Goal: Task Accomplishment & Management: Use online tool/utility

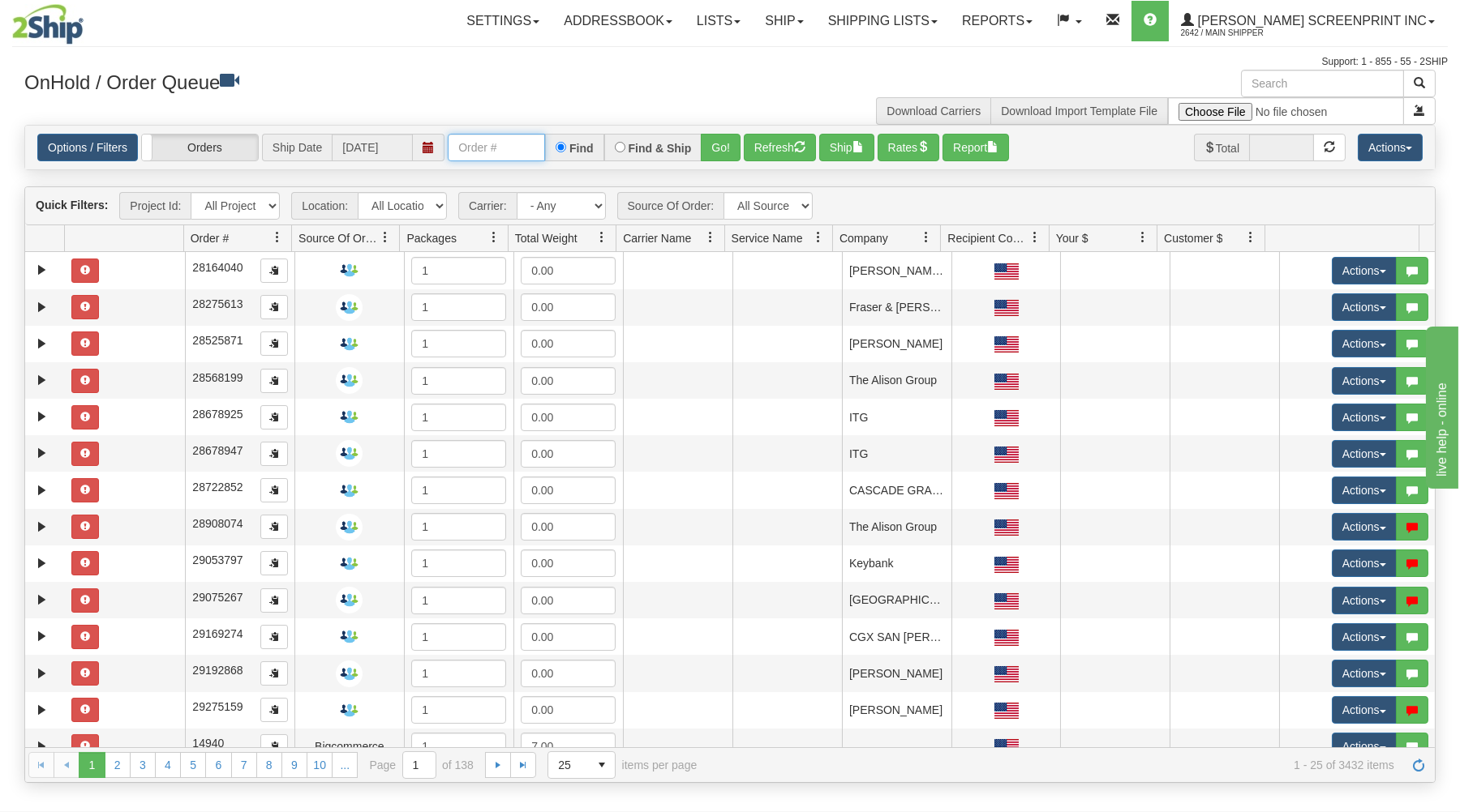
click at [486, 149] on input "text" at bounding box center [496, 147] width 98 height 27
type input "16940"
click at [718, 145] on button "Go!" at bounding box center [720, 147] width 40 height 27
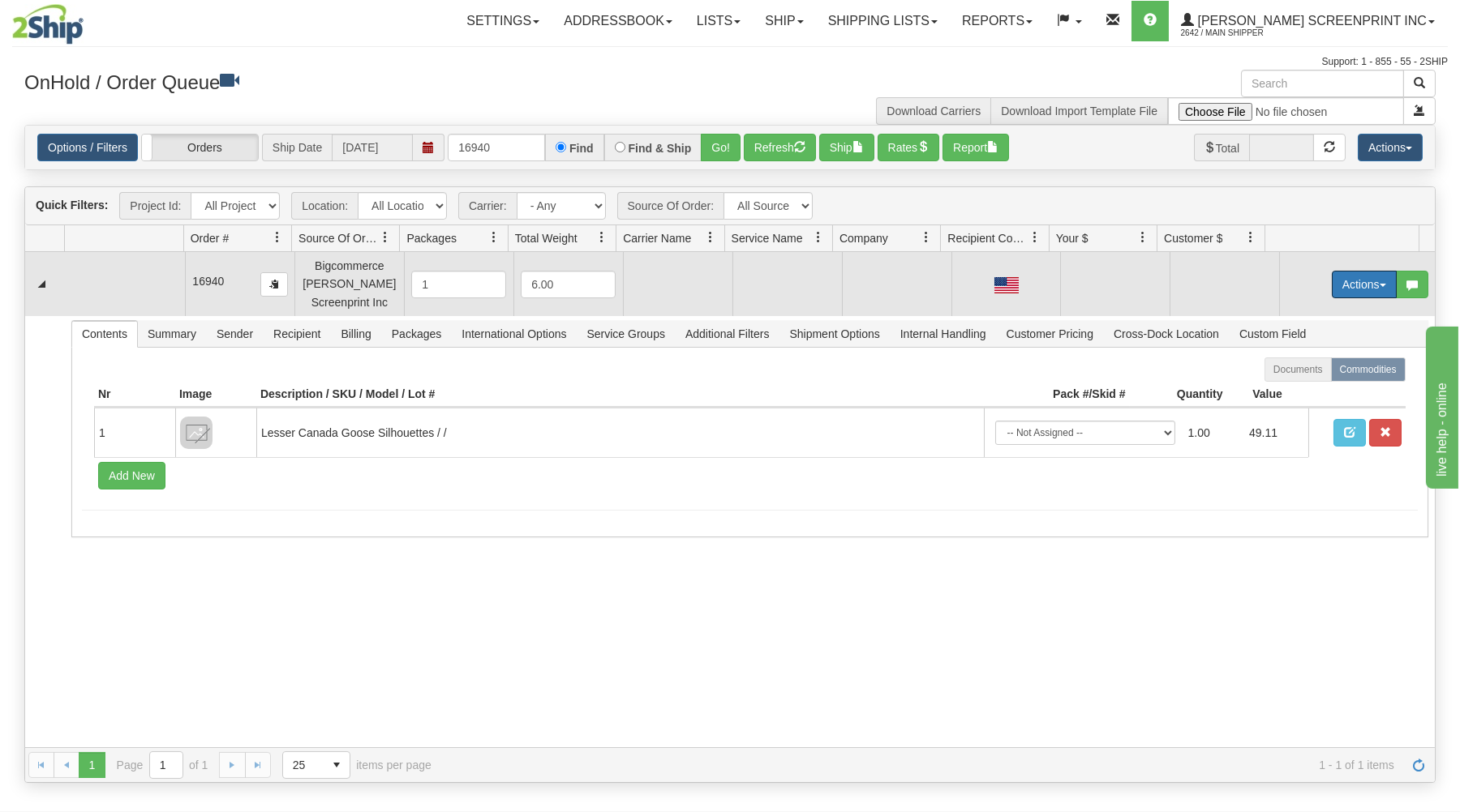
drag, startPoint x: 1357, startPoint y: 286, endPoint x: 1313, endPoint y: 297, distance: 45.4
click at [1353, 286] on button "Actions" at bounding box center [1364, 285] width 65 height 27
click at [1302, 316] on span "Open" at bounding box center [1301, 315] width 39 height 13
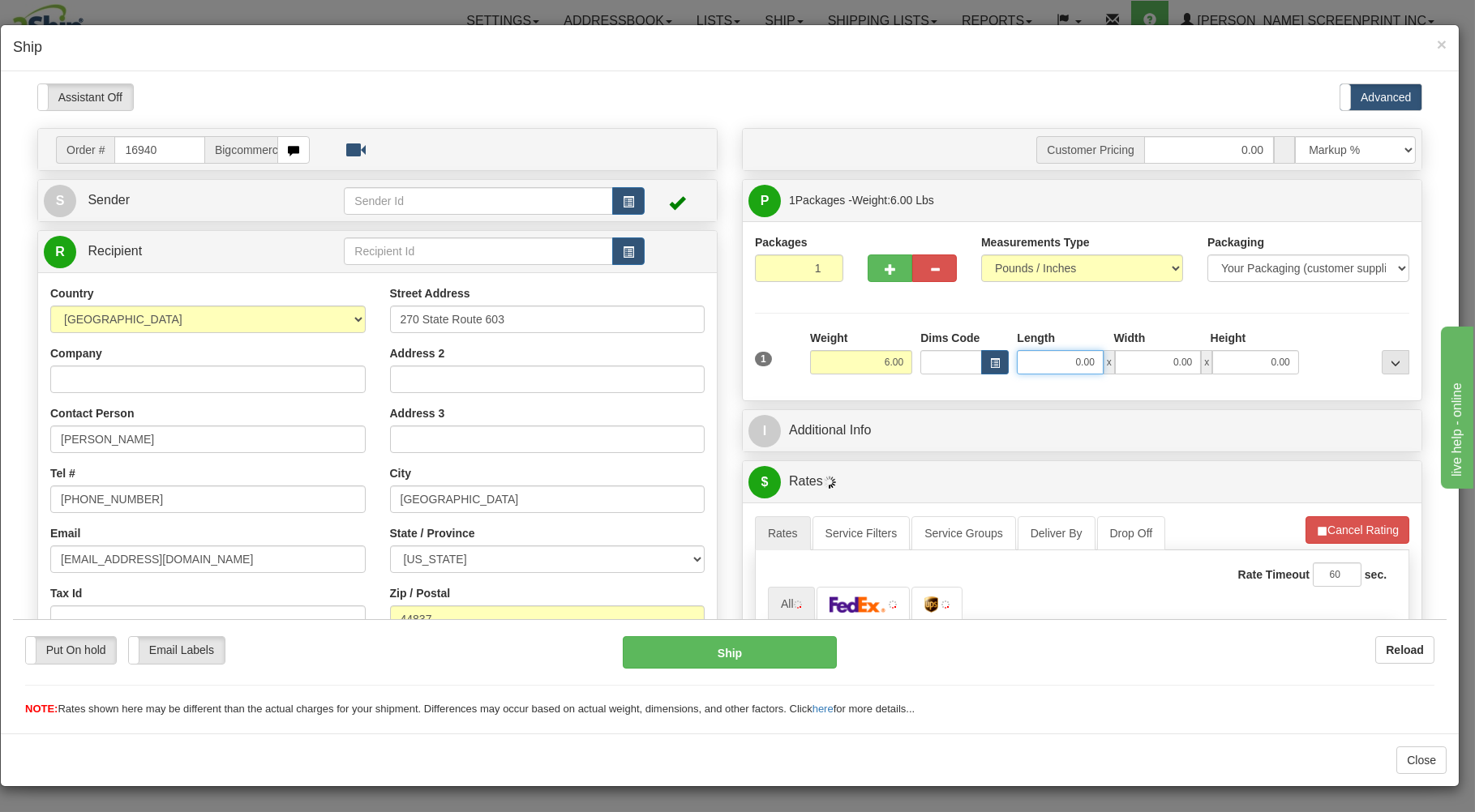
click at [1056, 358] on input "0.00" at bounding box center [1060, 361] width 86 height 24
type input "26"
type input "4.70"
type input "26.00"
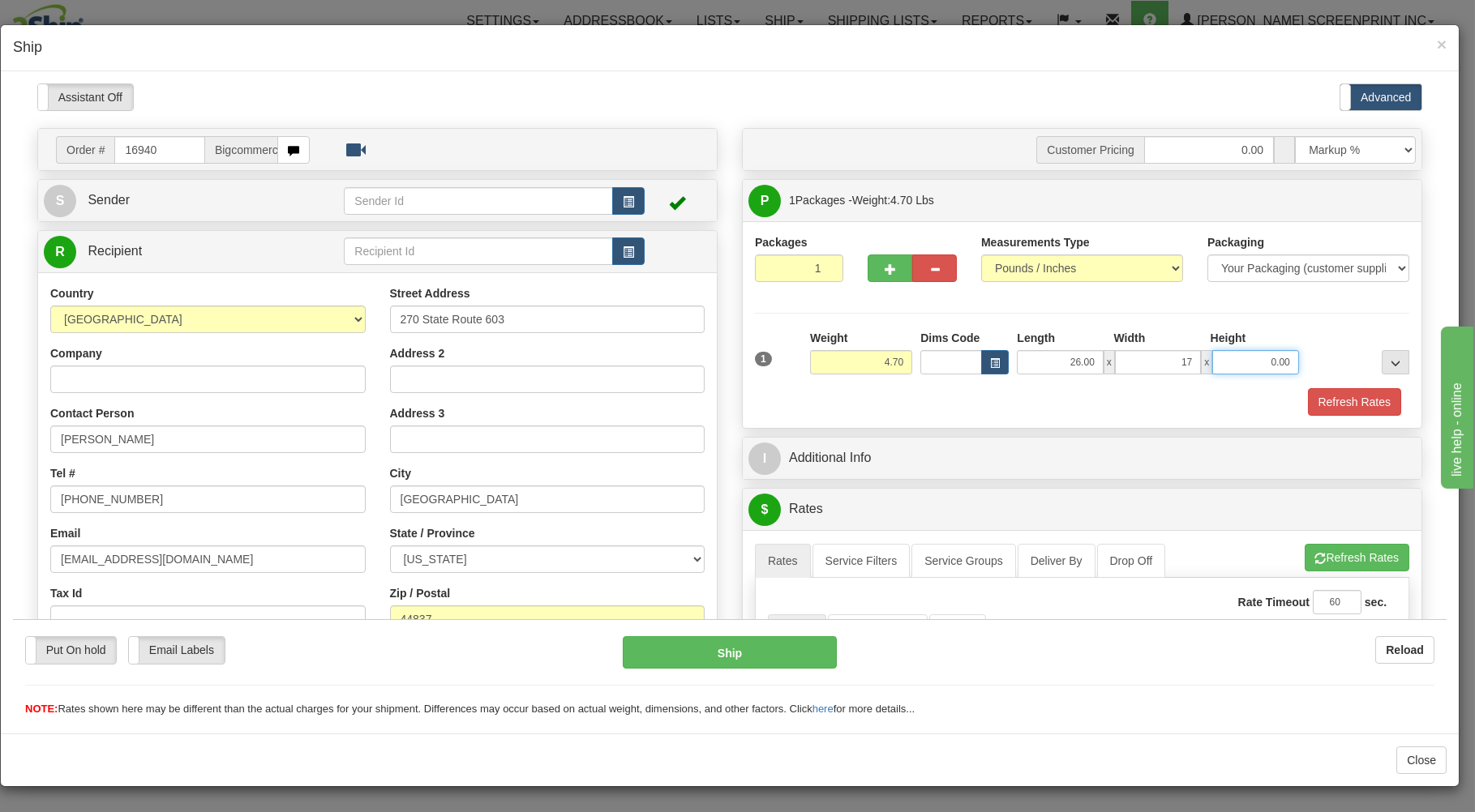
type input "17.00"
type input "4.00"
type input "18.80"
click at [1438, 42] on span "×" at bounding box center [1441, 44] width 10 height 18
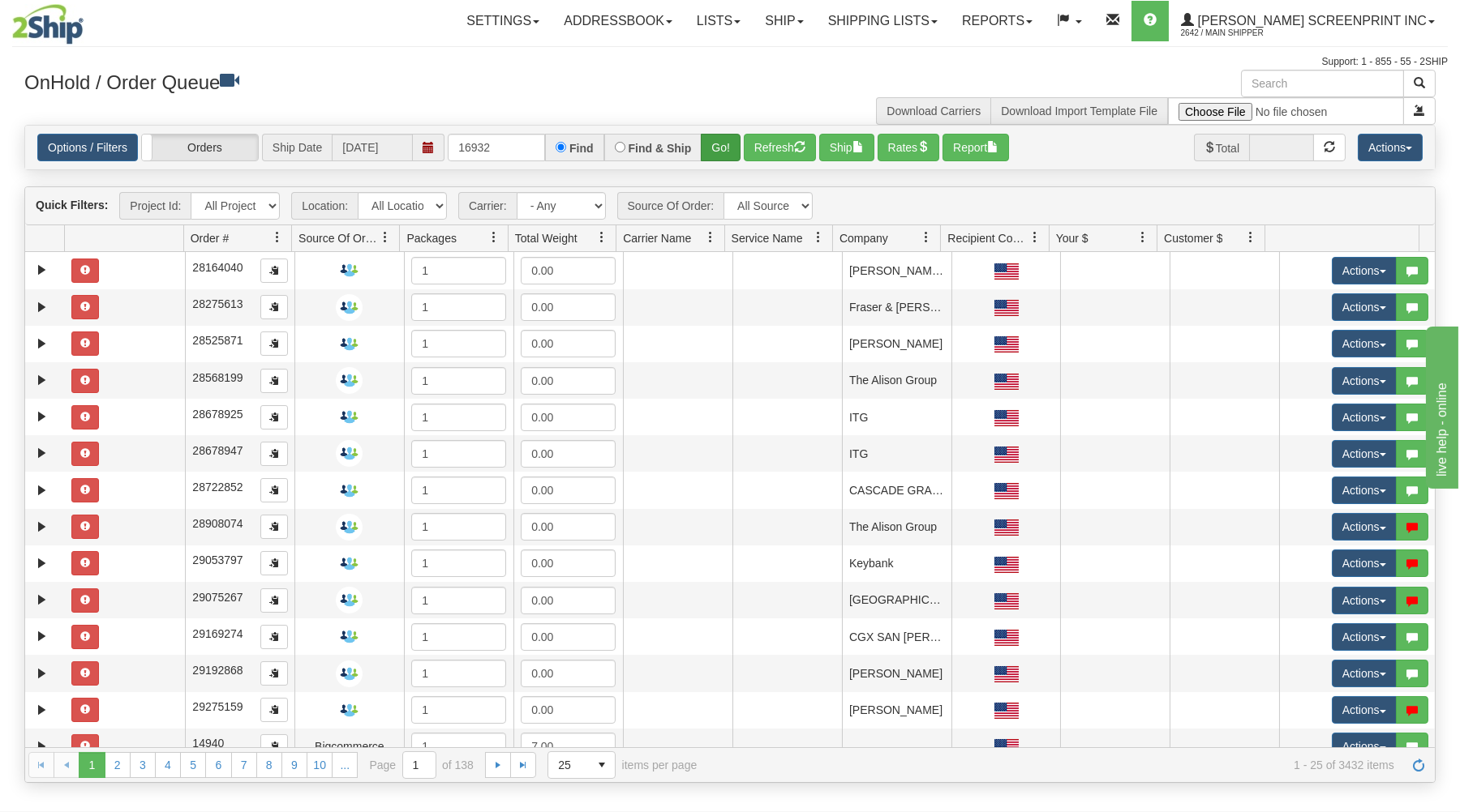
type input "16932"
click at [713, 139] on button "Go!" at bounding box center [720, 147] width 40 height 27
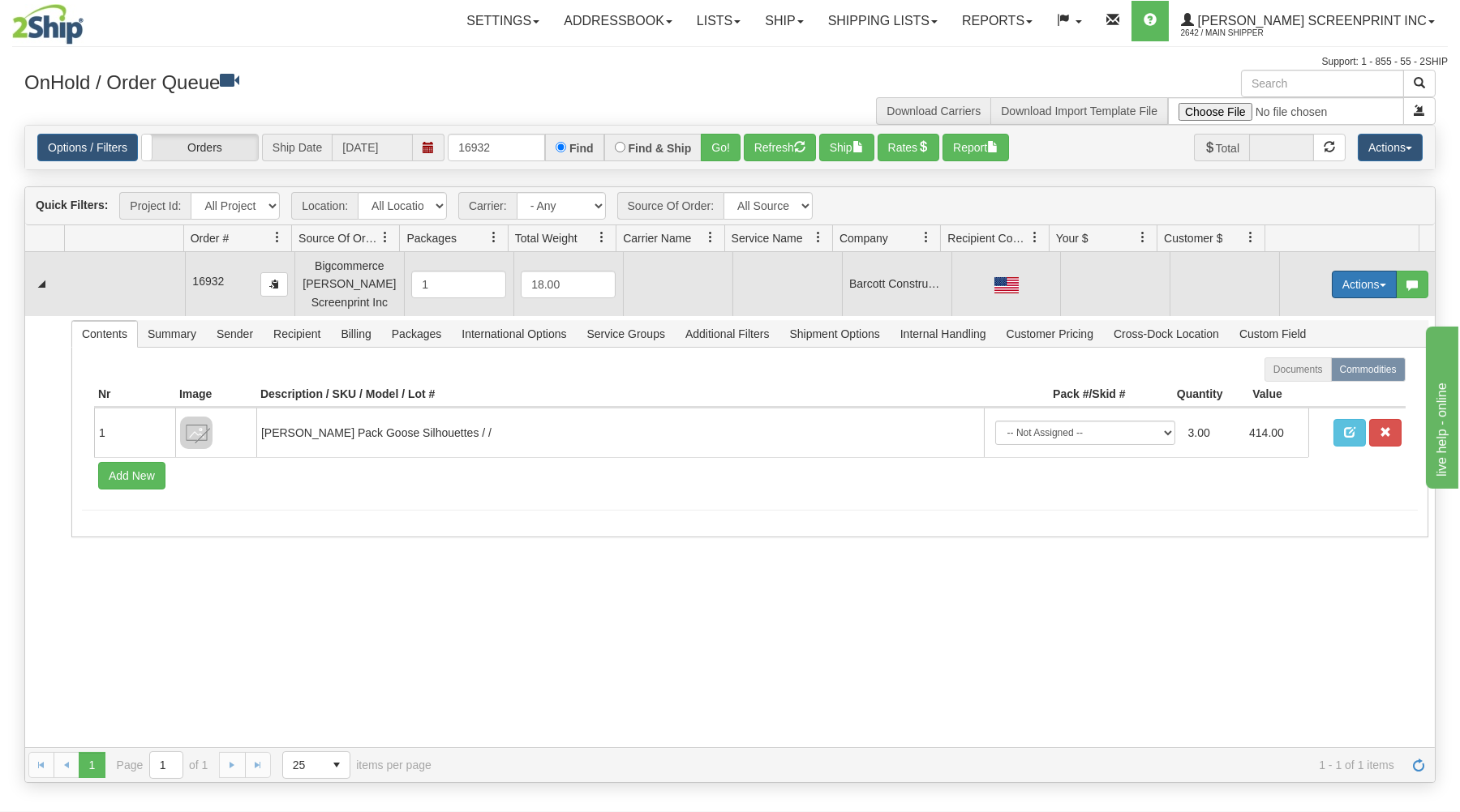
click at [1332, 282] on button "Actions" at bounding box center [1364, 285] width 65 height 27
click at [1305, 312] on link "Open" at bounding box center [1331, 316] width 130 height 21
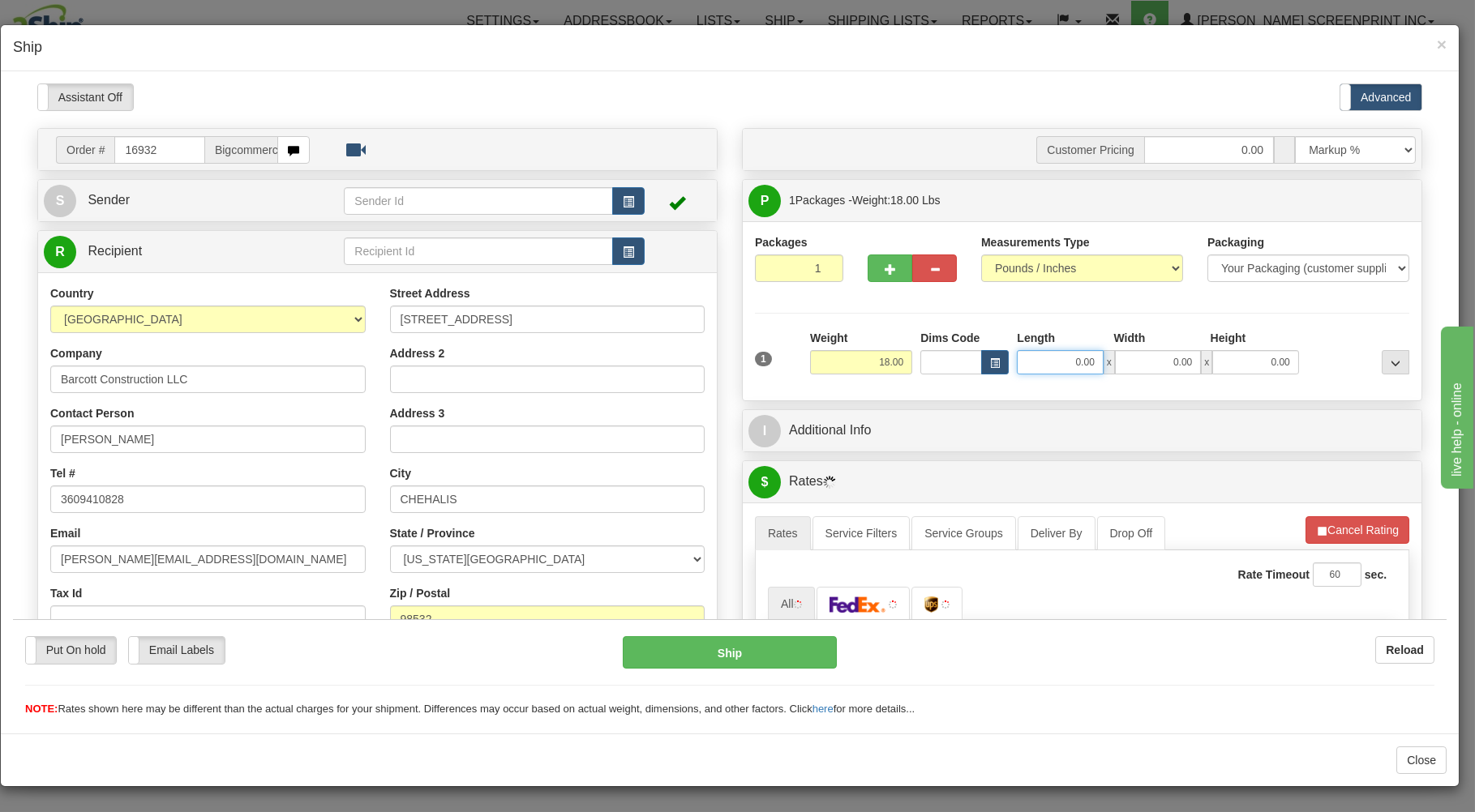
click at [1045, 365] on input "0.00" at bounding box center [1060, 361] width 86 height 24
type input "18.80"
type input "29.00"
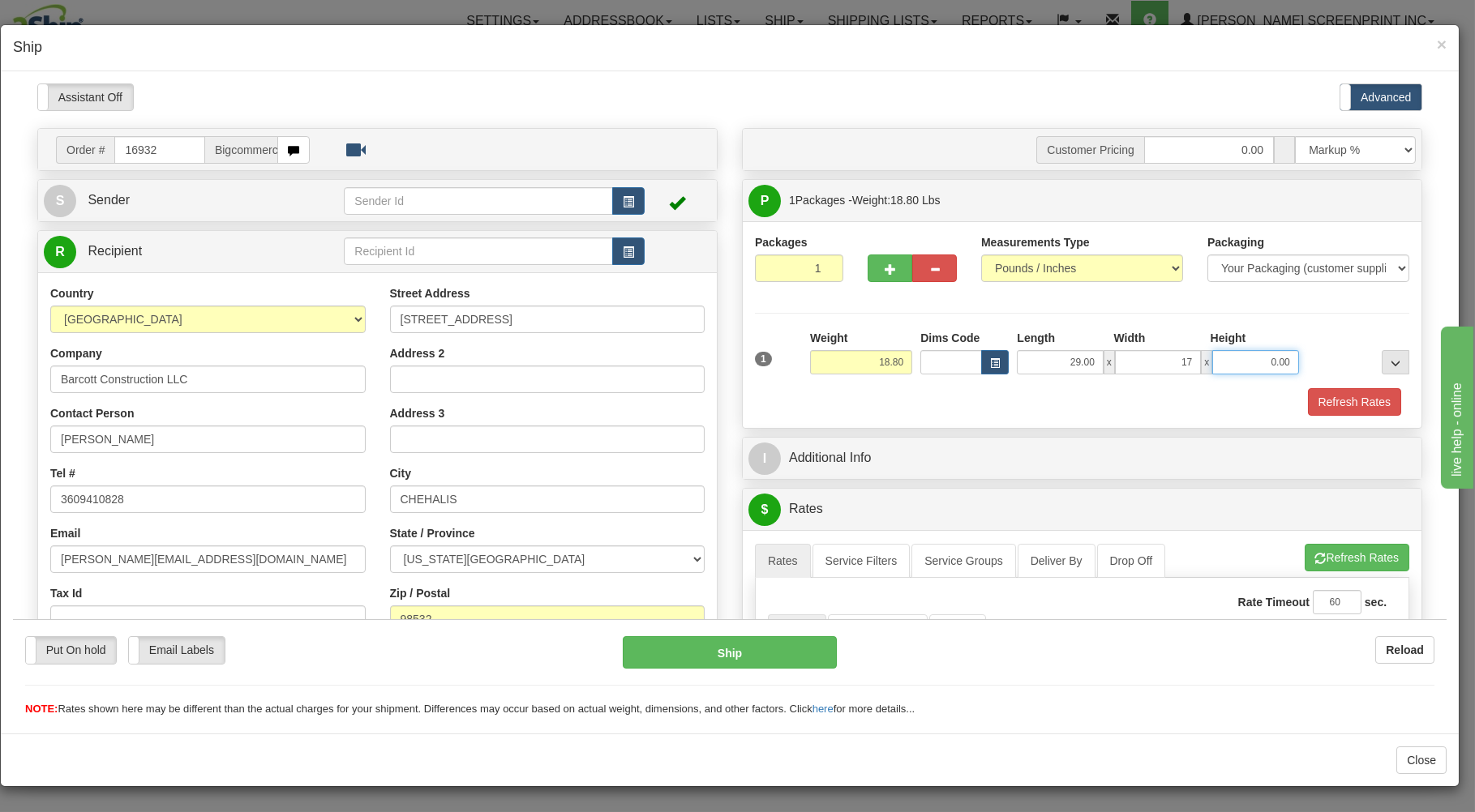
type input "17.00"
type input "10"
type input "18.80"
type input "10.00"
click at [1079, 413] on div "Refresh Rates" at bounding box center [1082, 401] width 662 height 27
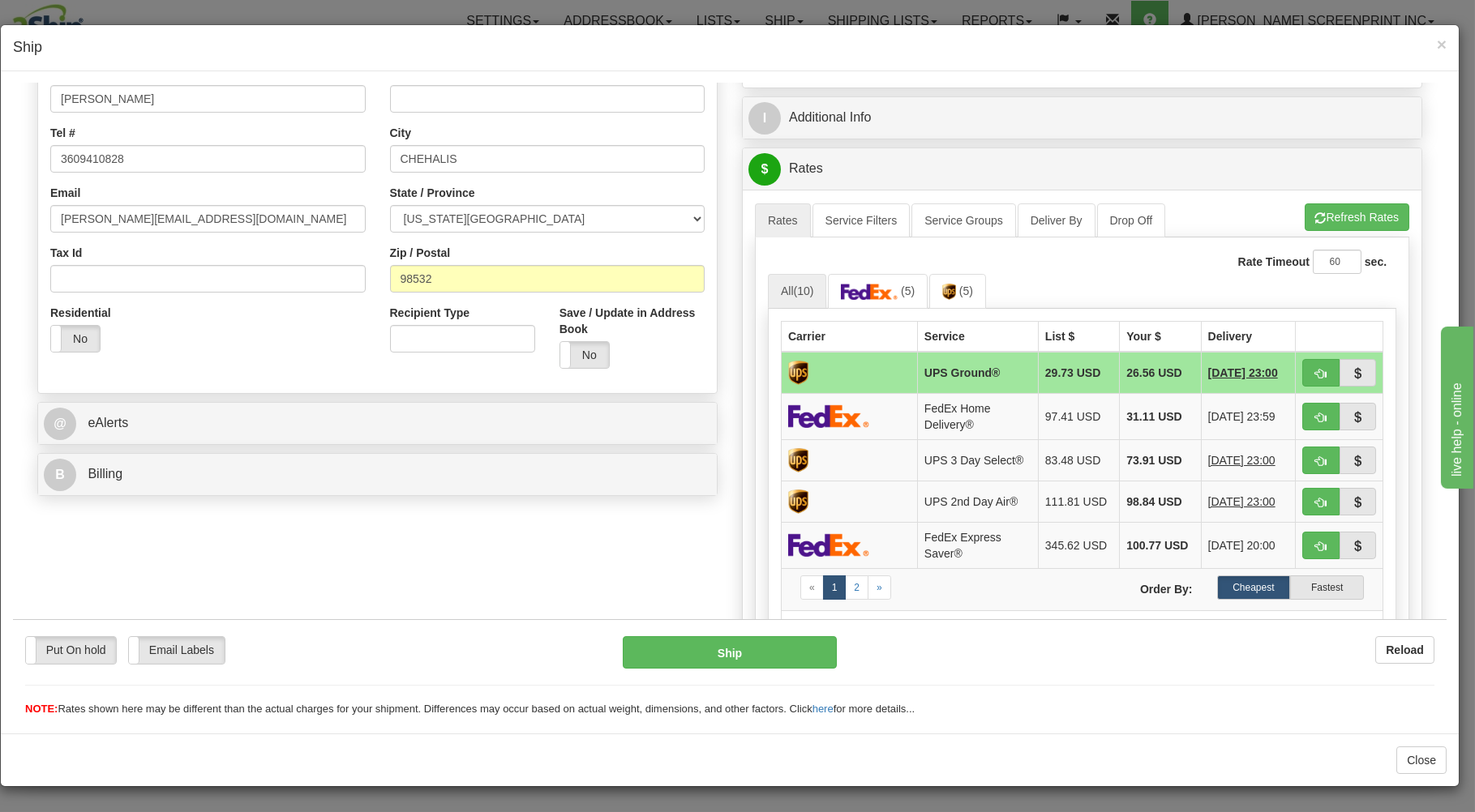
scroll to position [347, 0]
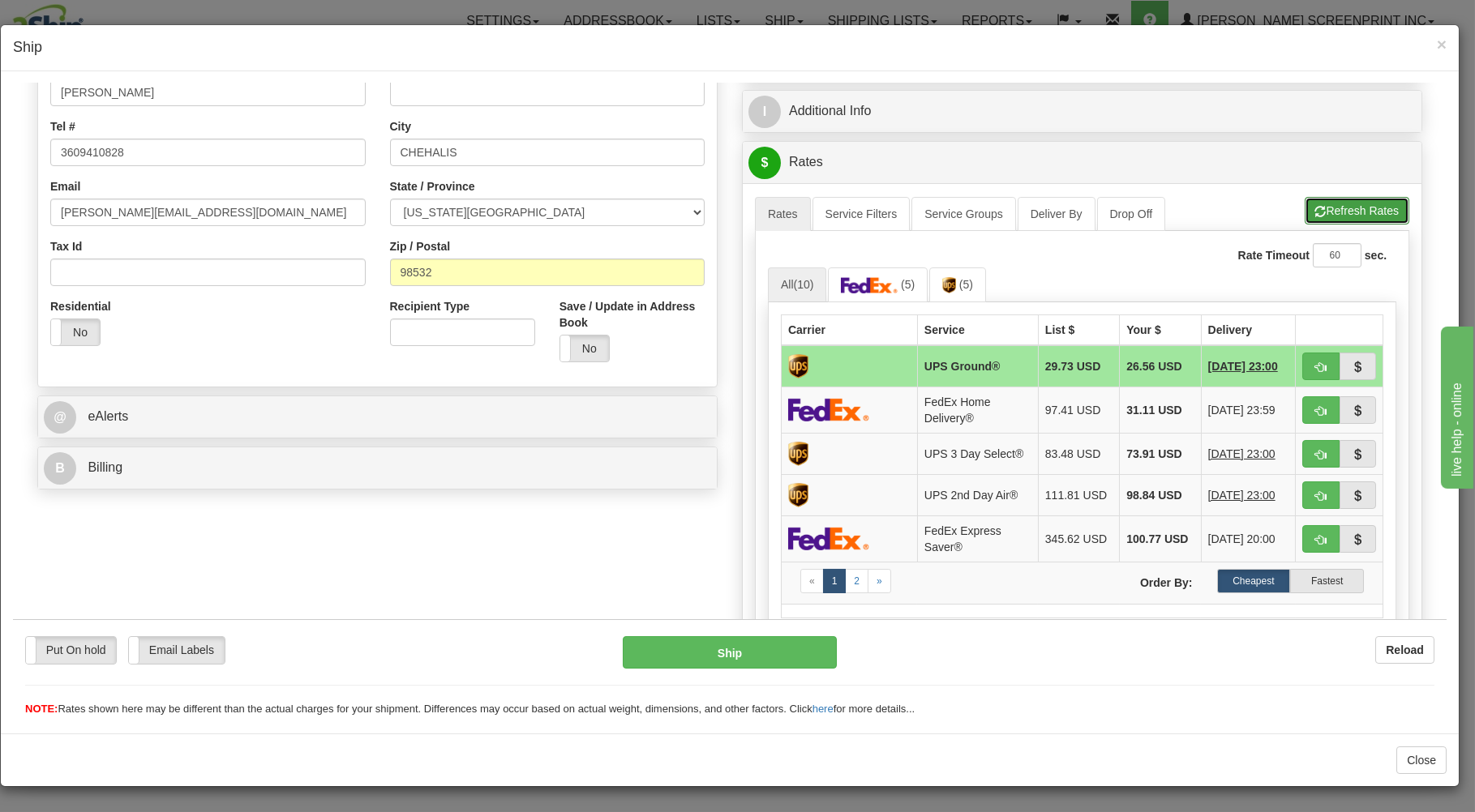
click at [1322, 209] on button "Refresh Rates" at bounding box center [1357, 210] width 105 height 27
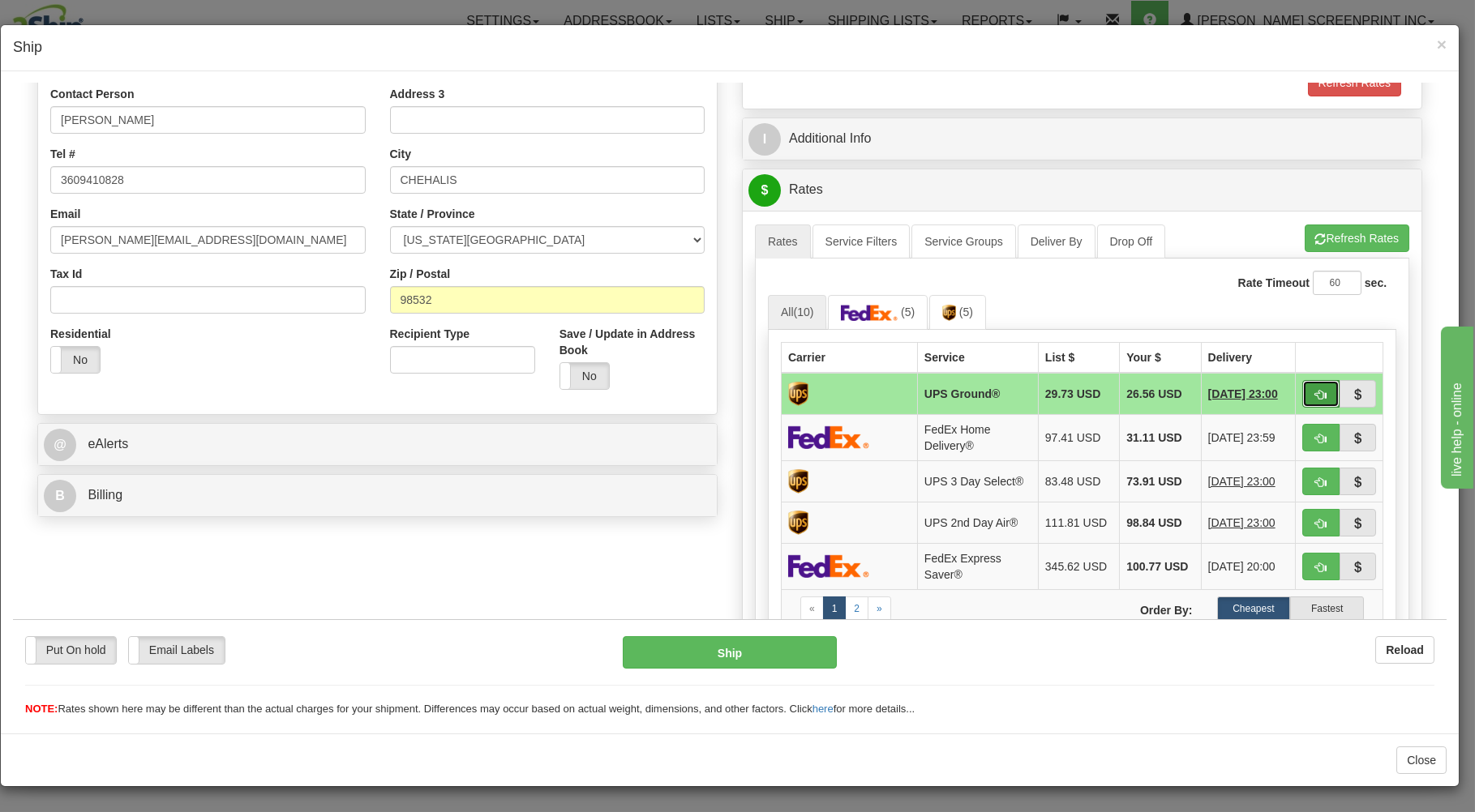
click at [1302, 393] on button "button" at bounding box center [1320, 393] width 38 height 27
type input "03"
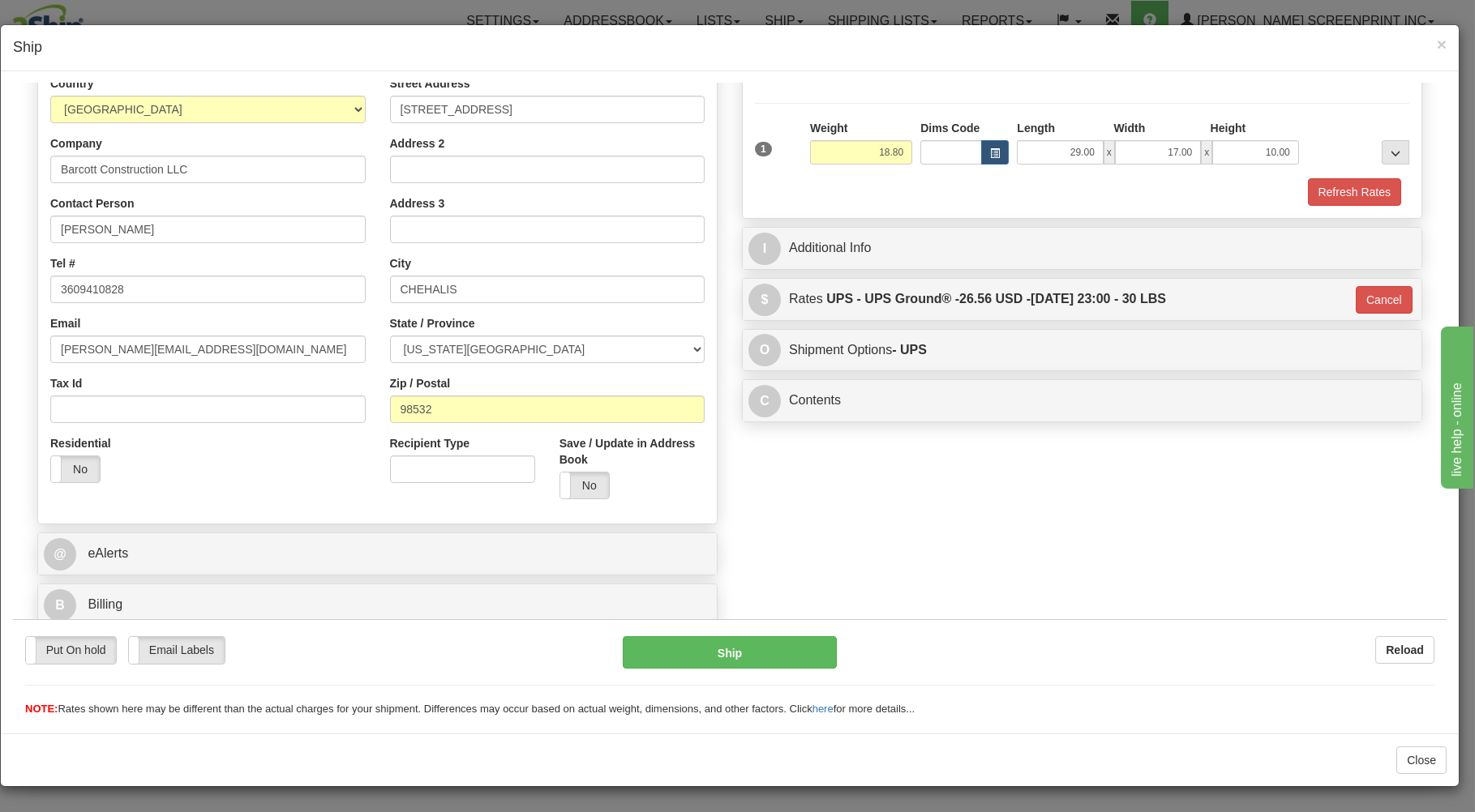
scroll to position [213, 0]
click at [755, 655] on button "Ship" at bounding box center [730, 652] width 215 height 33
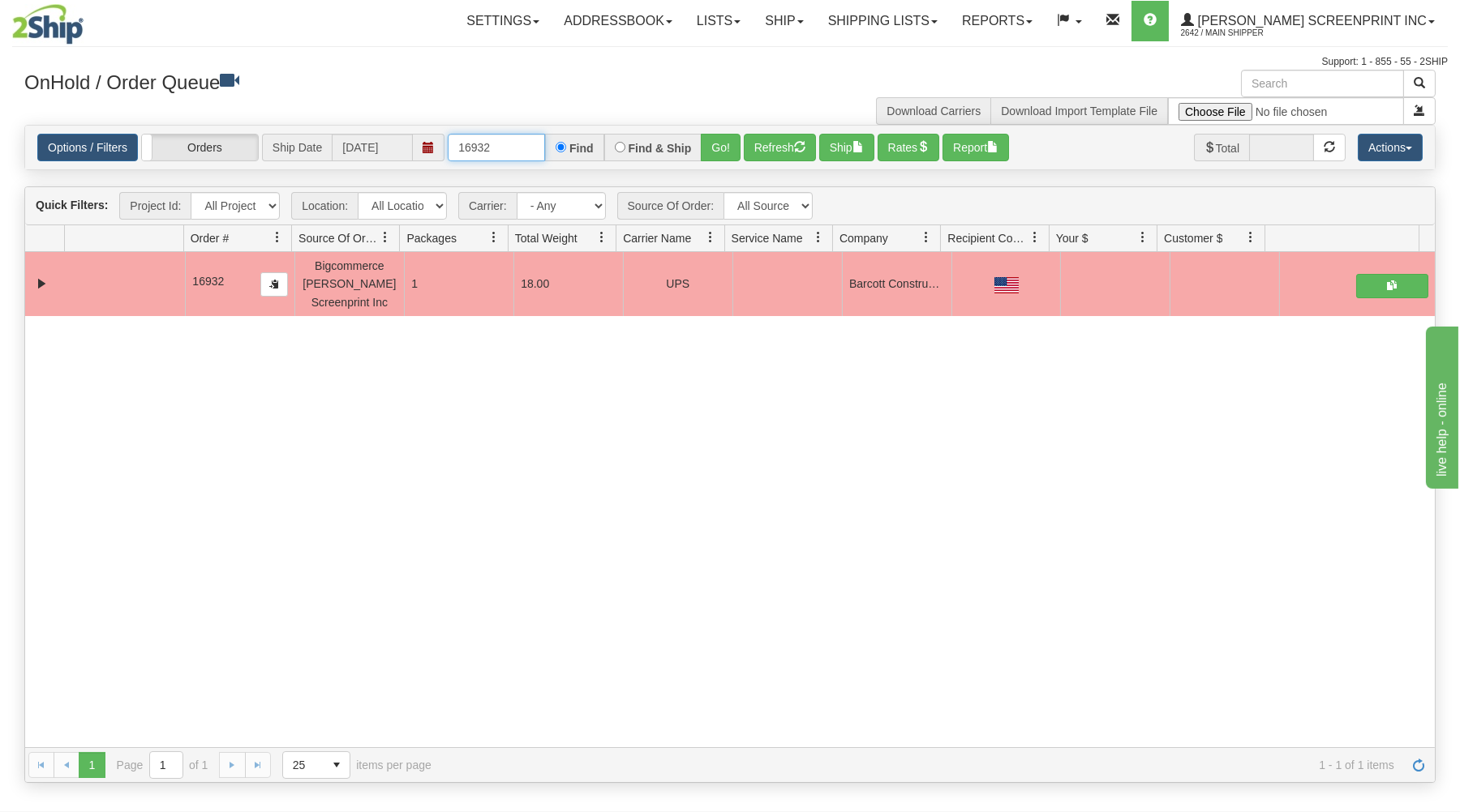
drag, startPoint x: 456, startPoint y: 148, endPoint x: 598, endPoint y: 144, distance: 142.1
click at [598, 144] on div "16932 Find Find & Ship Go!" at bounding box center [593, 147] width 292 height 27
type input "16934"
click at [724, 136] on button "Go!" at bounding box center [720, 147] width 40 height 27
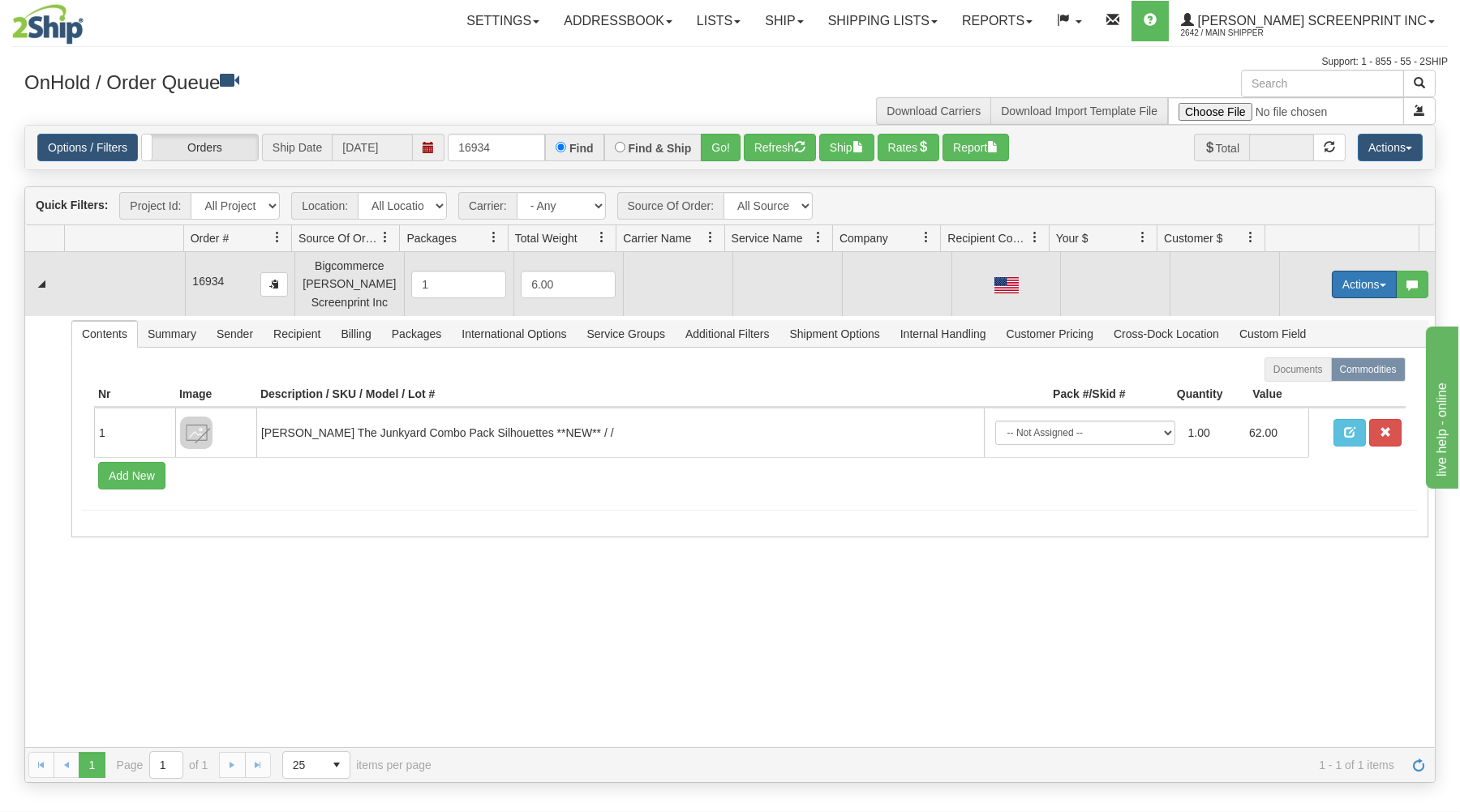
click at [1355, 287] on button "Actions" at bounding box center [1364, 285] width 65 height 27
click at [1327, 313] on link "Open" at bounding box center [1331, 316] width 130 height 21
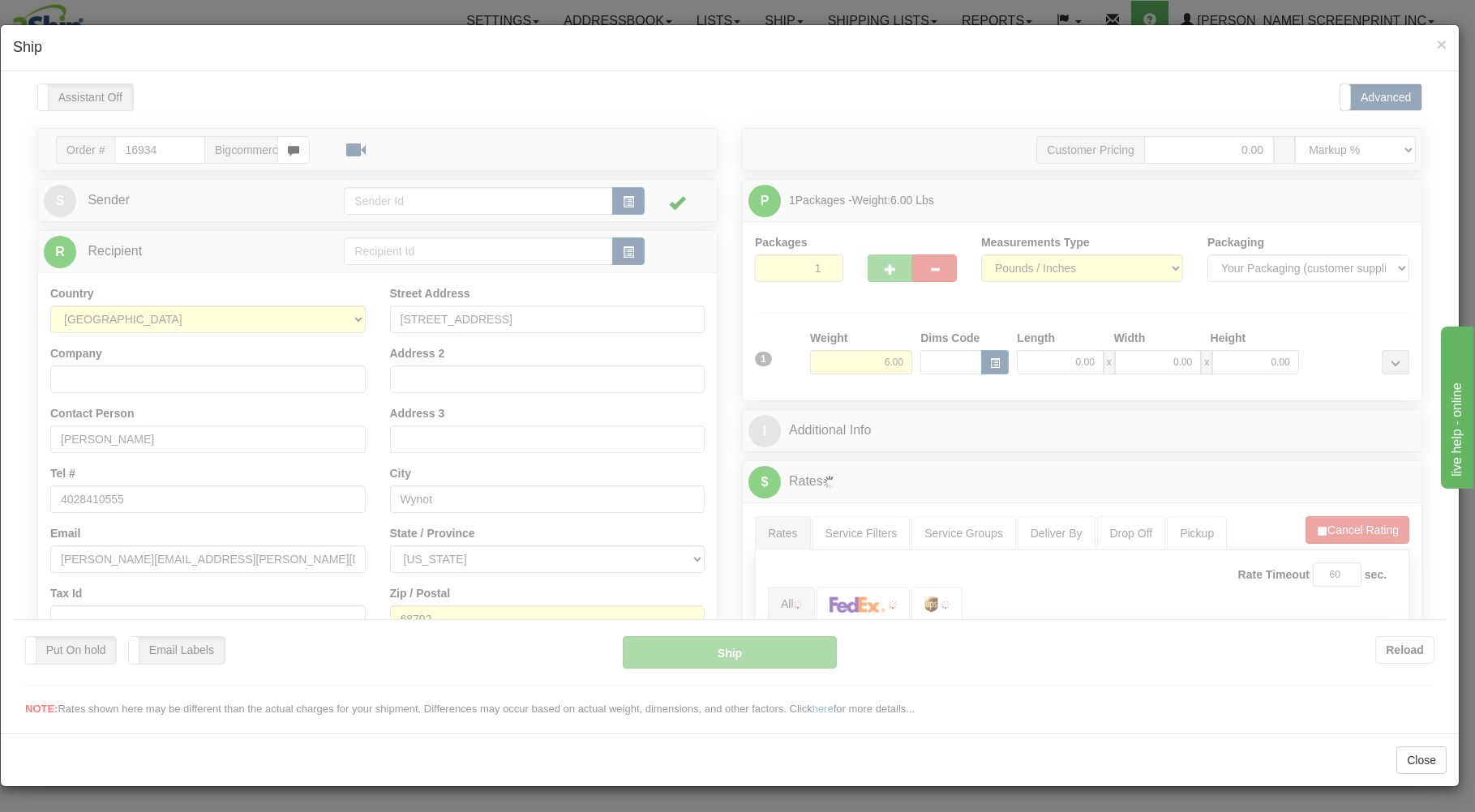
scroll to position [0, 0]
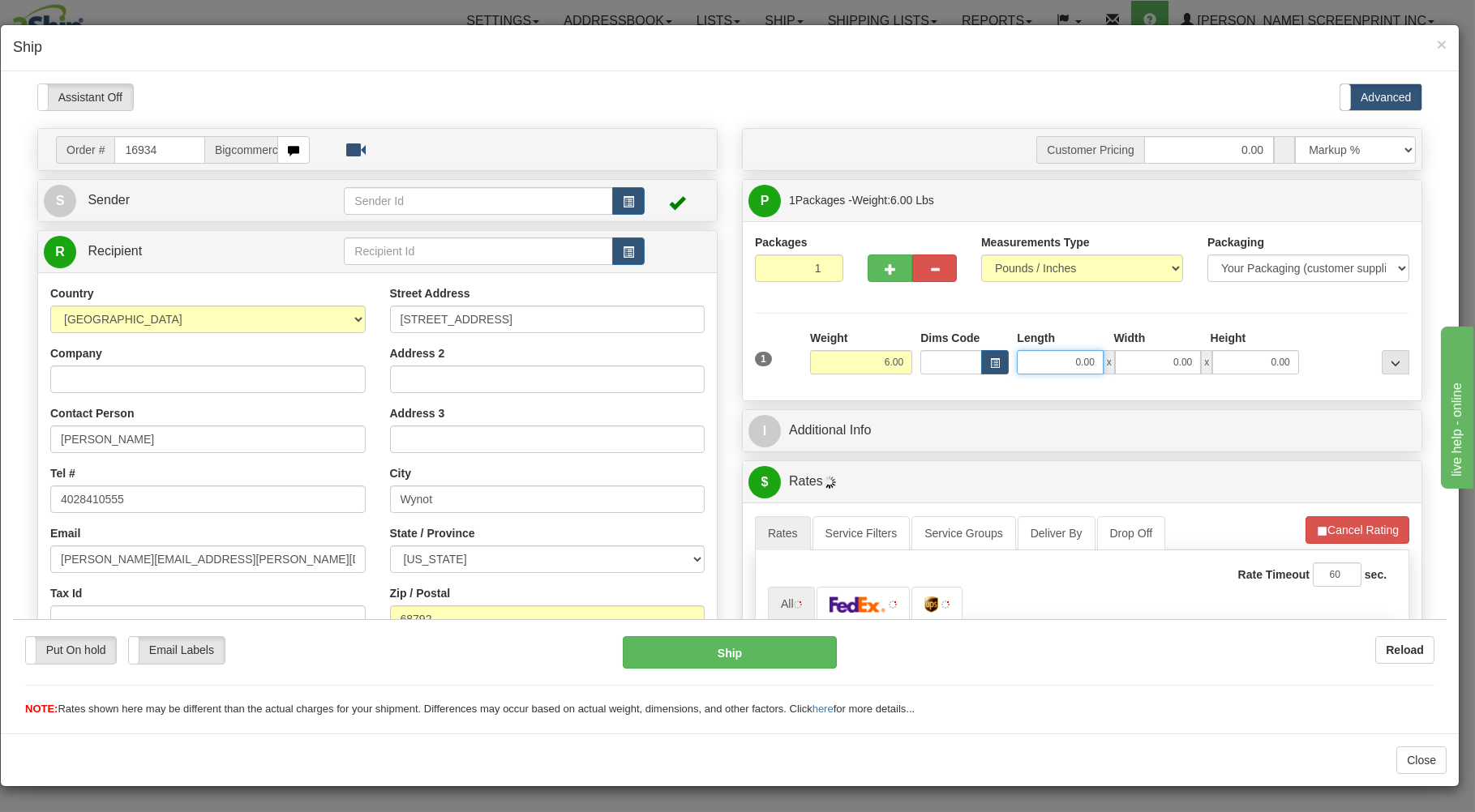
click at [1047, 363] on input "0.00" at bounding box center [1060, 361] width 86 height 24
type input "26"
type input "4.90"
type input "26.00"
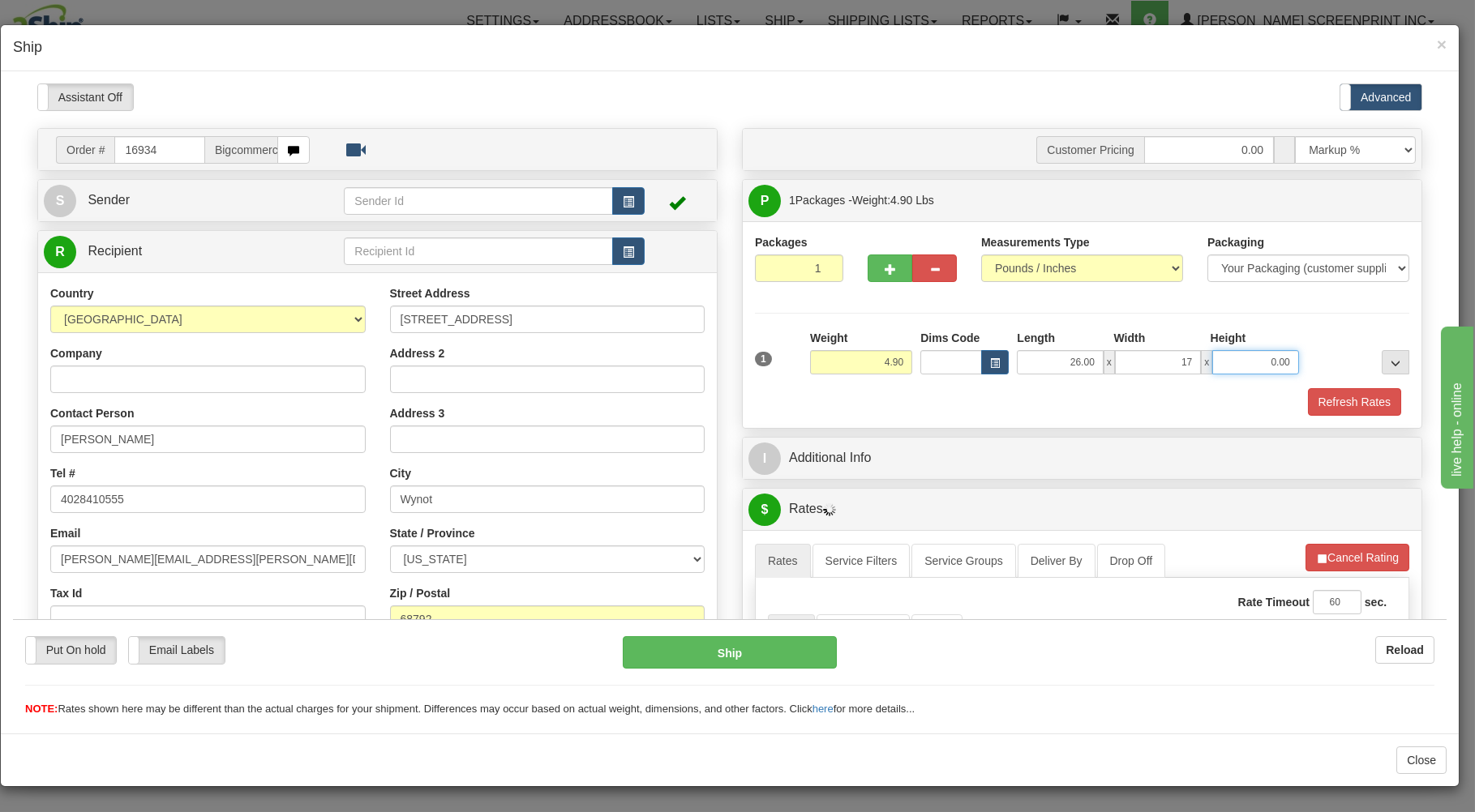
type input "17.00"
type input "4.00"
type input "4.90"
click at [1049, 403] on div "Refresh Rates" at bounding box center [1082, 401] width 662 height 27
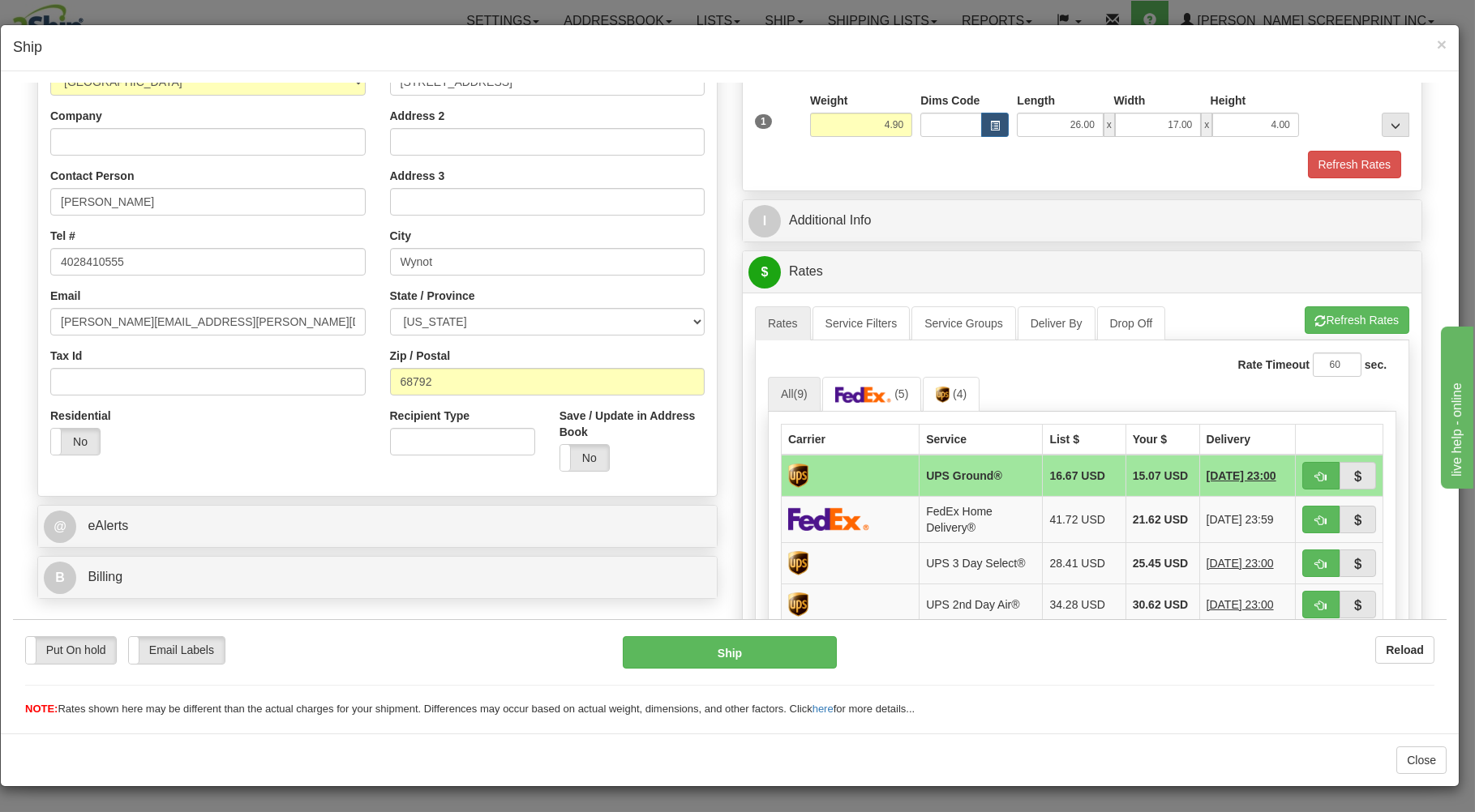
scroll to position [260, 0]
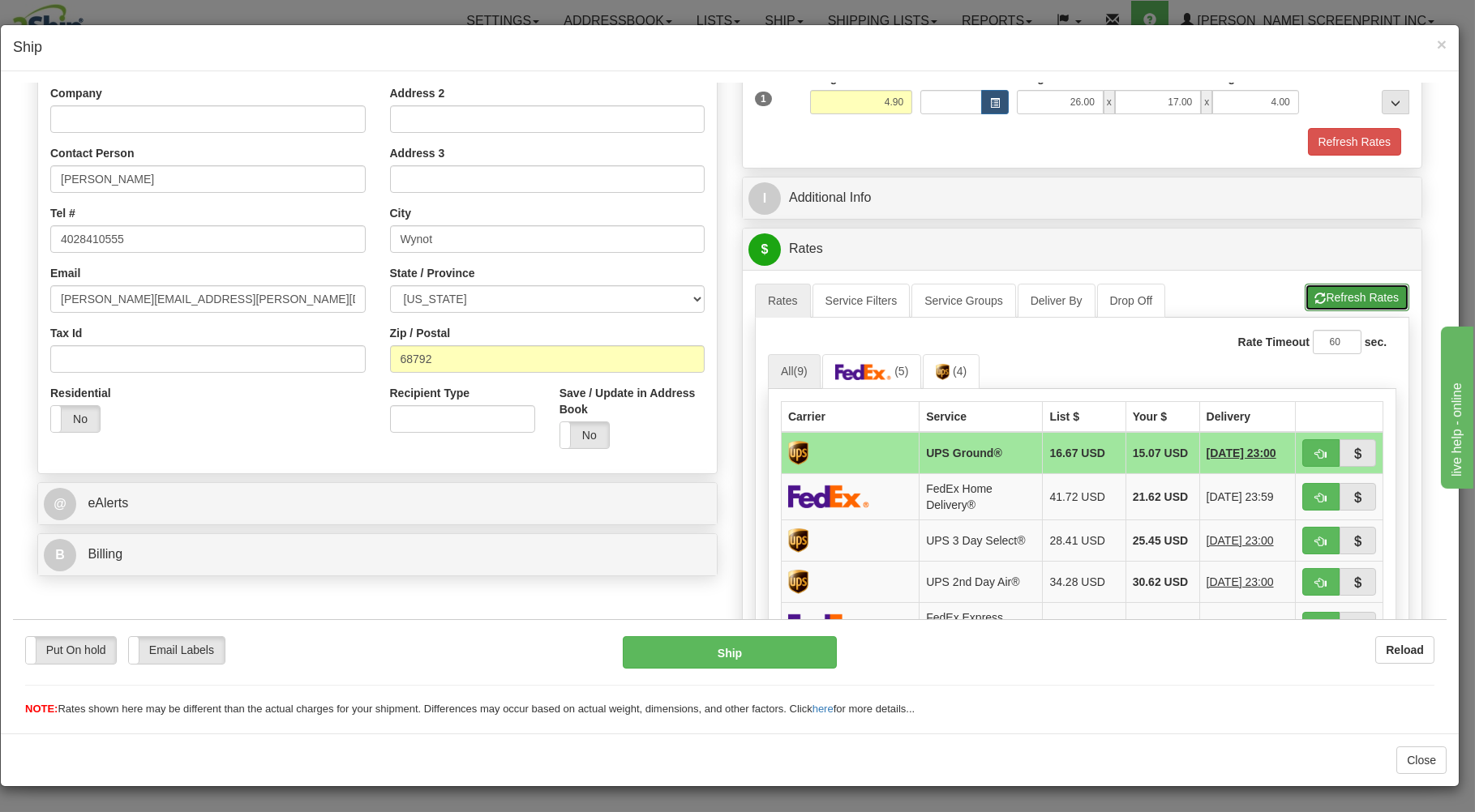
drag, startPoint x: 1346, startPoint y: 292, endPoint x: 1242, endPoint y: 373, distance: 131.8
click at [1346, 292] on button "Refresh Rates" at bounding box center [1357, 296] width 105 height 27
click at [1307, 446] on button "button" at bounding box center [1320, 452] width 38 height 27
type input "03"
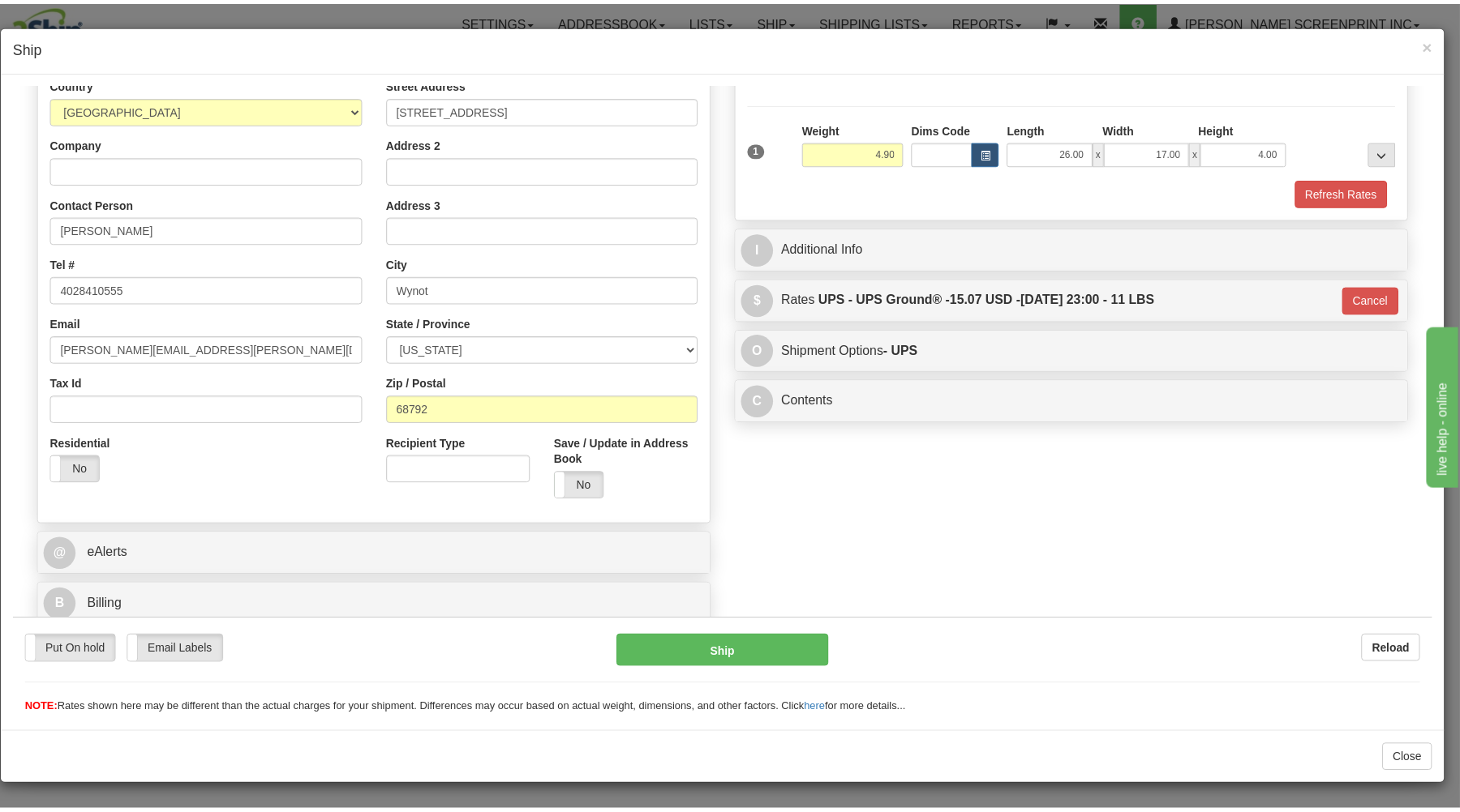
scroll to position [213, 0]
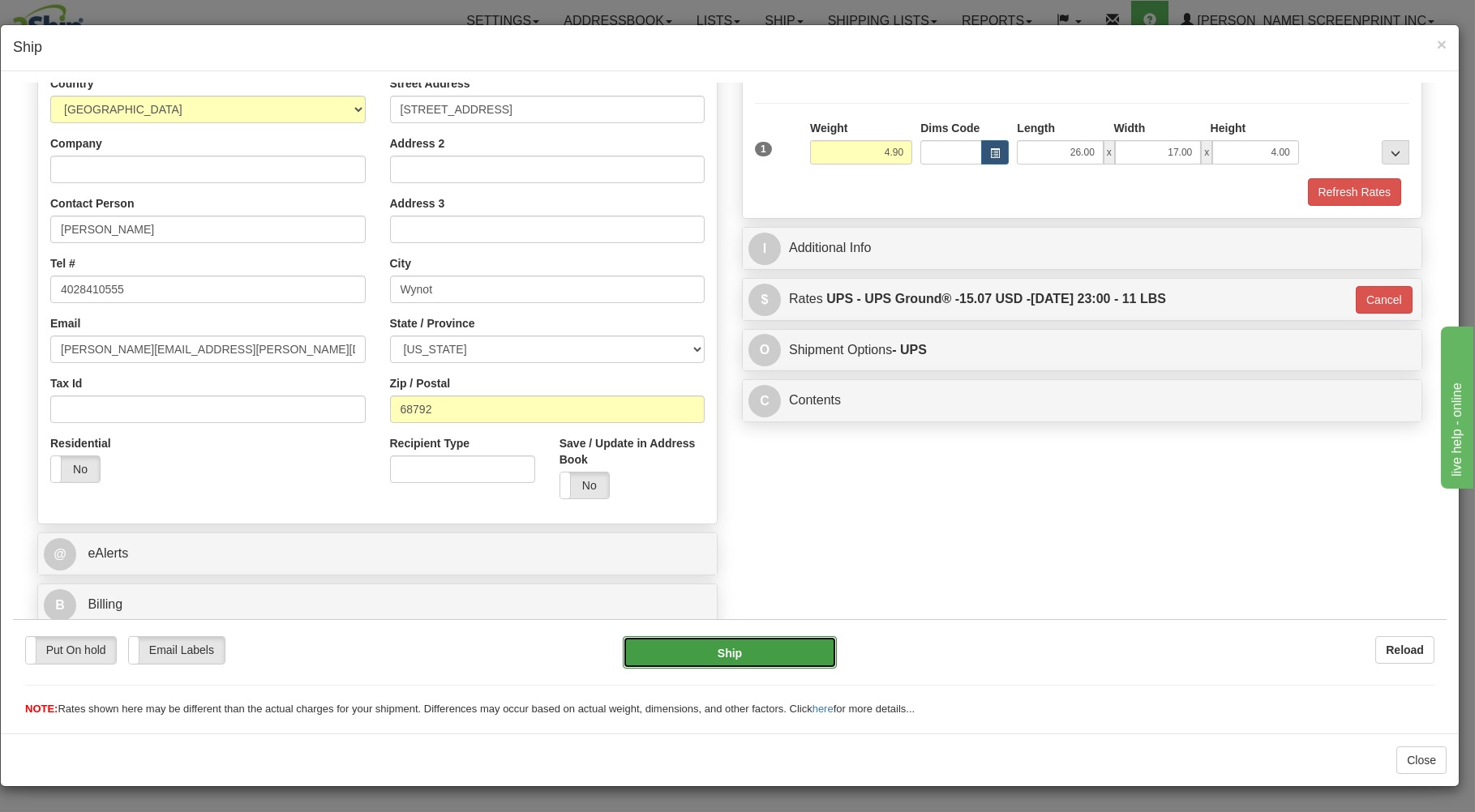
click at [789, 645] on button "Ship" at bounding box center [730, 652] width 215 height 33
